Goal: Submit feedback/report problem

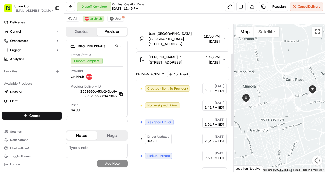
scroll to position [57, 0]
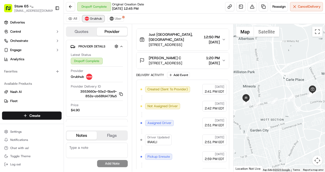
click at [95, 20] on span "Grubhub" at bounding box center [96, 19] width 12 height 4
click at [115, 20] on span "Uber" at bounding box center [118, 19] width 7 height 4
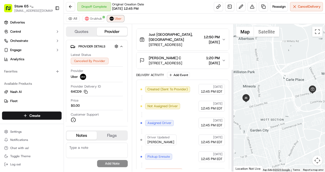
scroll to position [64, 0]
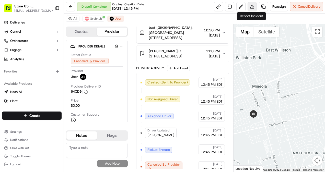
click at [252, 5] on button at bounding box center [251, 6] width 9 height 9
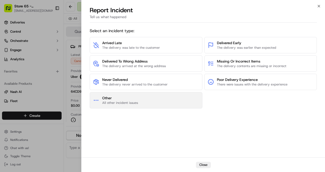
click at [183, 96] on button "Other All other incident issues" at bounding box center [146, 100] width 113 height 16
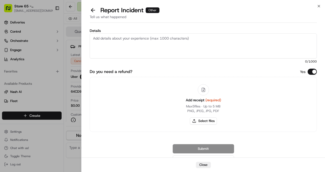
click at [156, 45] on textarea "Details" at bounding box center [203, 45] width 227 height 25
type textarea "D"
type textarea "f"
click at [190, 37] on textarea "Driver never arrived to the store. He was stuck and was nit moving for over an …" at bounding box center [203, 45] width 227 height 25
click at [190, 37] on textarea "Driver never arrived to the store. He was stuck and was nimoving for over an ho…" at bounding box center [203, 45] width 227 height 25
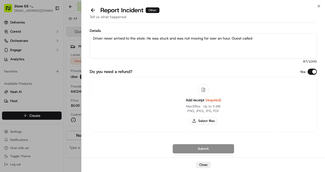
click at [265, 40] on textarea "Driver never arrived to the store. He was stuck and was not moving for over an …" at bounding box center [203, 45] width 227 height 25
type textarea "Driver never arrived to the store. He was stuck and was not moving for over an …"
click at [207, 121] on button "Select files" at bounding box center [203, 120] width 27 height 7
type input "C:\fakepath\[PERSON_NAME].pdf"
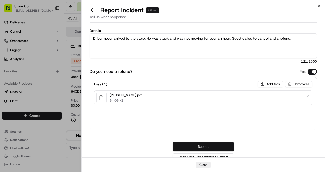
click at [212, 144] on button "Submit" at bounding box center [203, 146] width 61 height 9
